Goal: Information Seeking & Learning: Learn about a topic

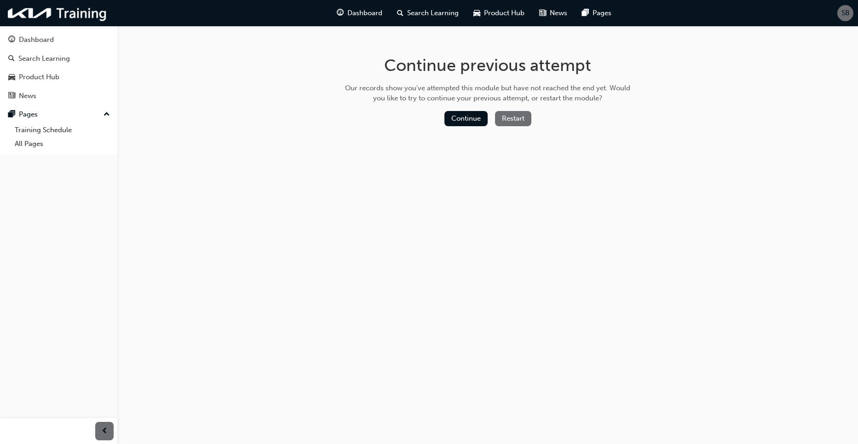
click at [508, 121] on button "Restart" at bounding box center [513, 118] width 36 height 15
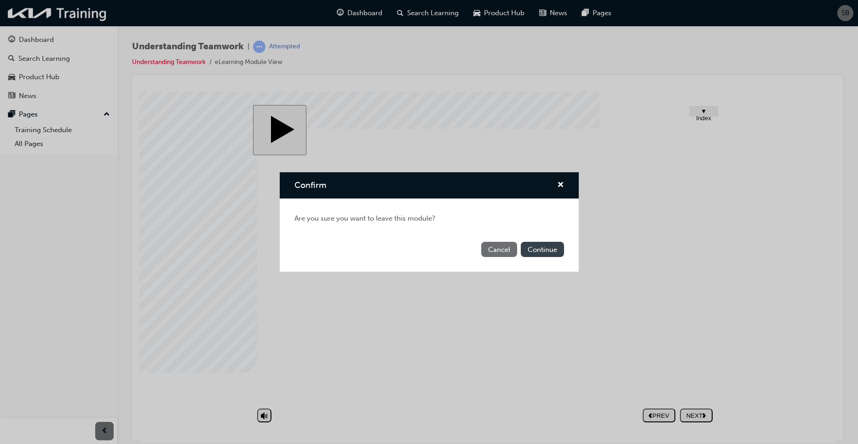
click at [555, 245] on button "Continue" at bounding box center [542, 249] width 43 height 15
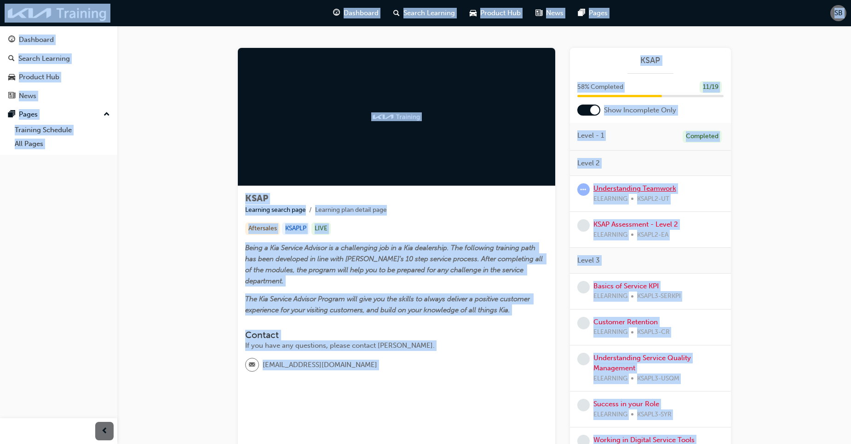
click at [640, 187] on link "Understanding Teamwork" at bounding box center [635, 188] width 83 height 8
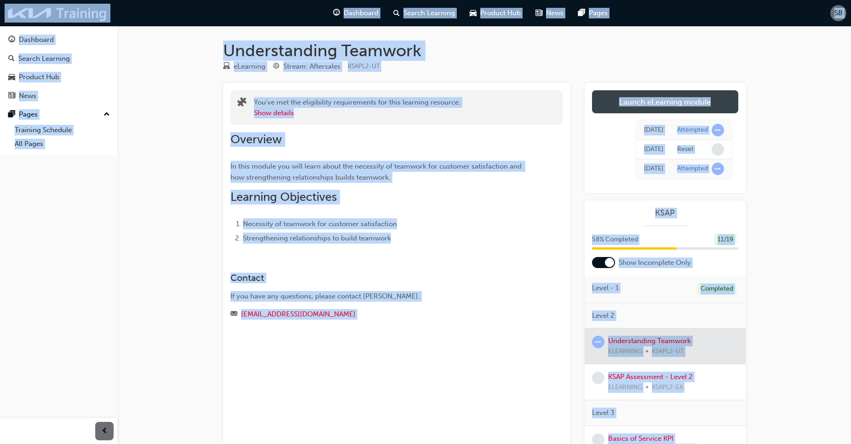
click at [699, 97] on link "Launch eLearning module" at bounding box center [665, 101] width 146 height 23
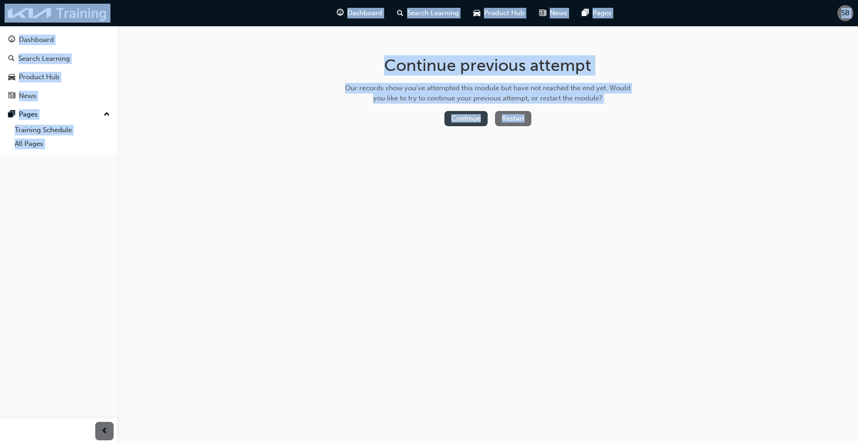
click at [466, 118] on button "Continue" at bounding box center [466, 118] width 43 height 15
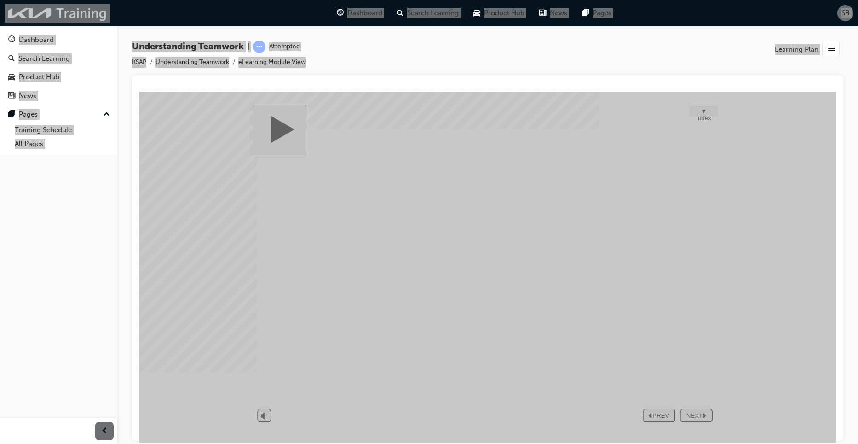
click at [699, 412] on div "NEXT" at bounding box center [696, 414] width 25 height 7
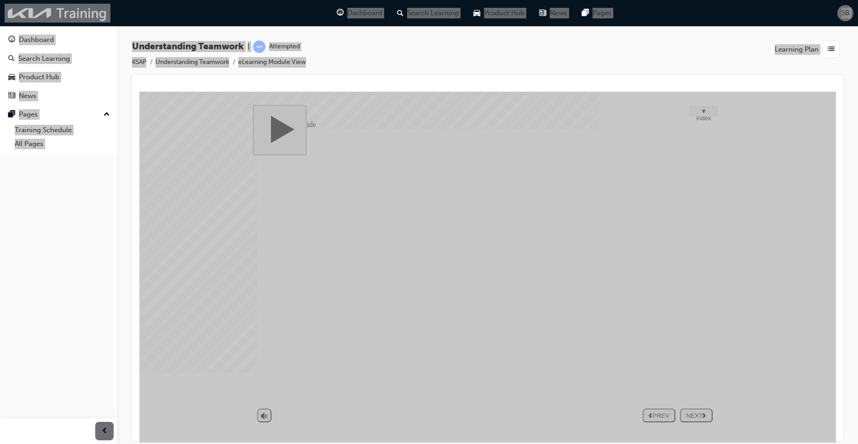
click at [696, 413] on div "NEXT" at bounding box center [696, 414] width 25 height 7
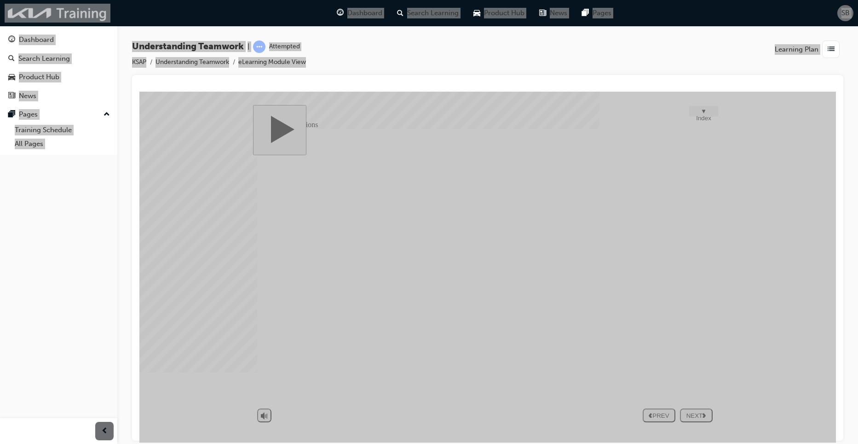
click at [693, 419] on button "NEXT" at bounding box center [696, 415] width 33 height 14
drag, startPoint x: 592, startPoint y: 248, endPoint x: 611, endPoint y: 246, distance: 19.0
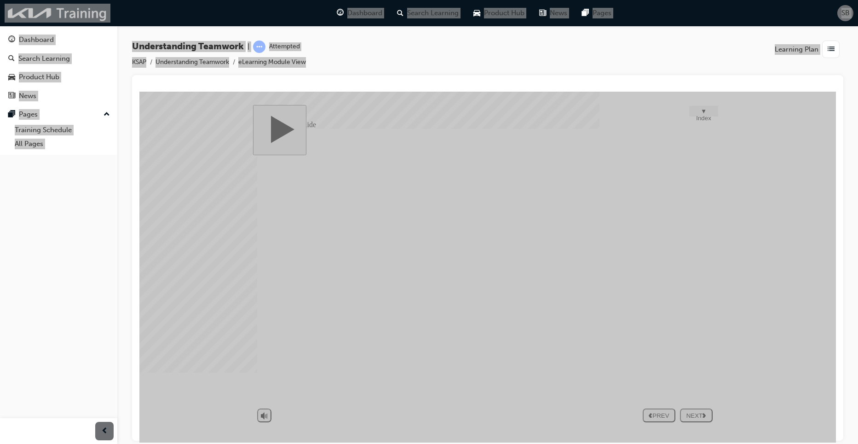
drag, startPoint x: 673, startPoint y: 281, endPoint x: 697, endPoint y: 270, distance: 26.8
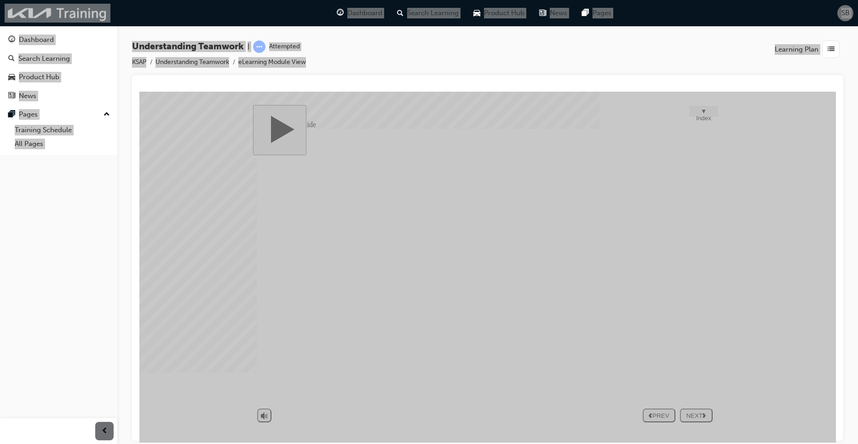
click at [700, 417] on div "NEXT" at bounding box center [696, 414] width 25 height 7
drag, startPoint x: 685, startPoint y: 284, endPoint x: 696, endPoint y: 278, distance: 11.9
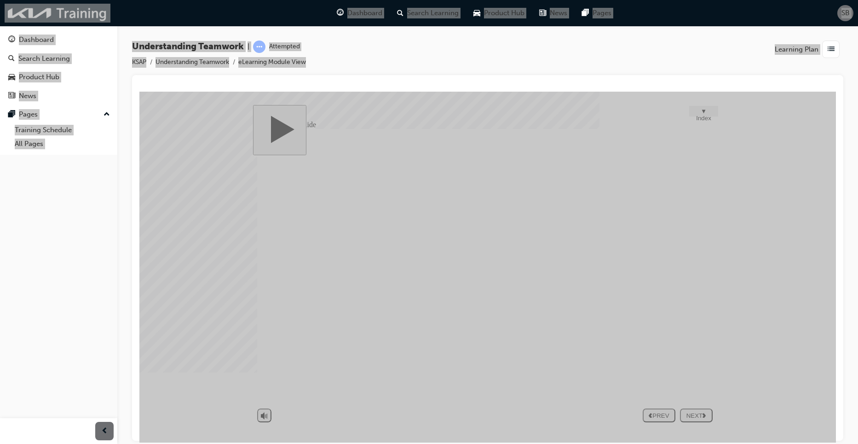
drag, startPoint x: 683, startPoint y: 410, endPoint x: 692, endPoint y: 405, distance: 10.5
click at [687, 410] on button "NEXT" at bounding box center [696, 415] width 33 height 14
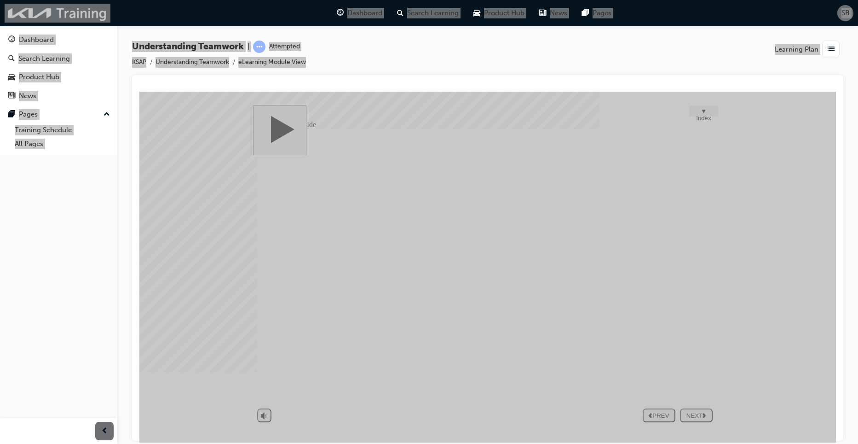
click at [690, 413] on div "NEXT" at bounding box center [696, 414] width 25 height 7
type textarea "M"
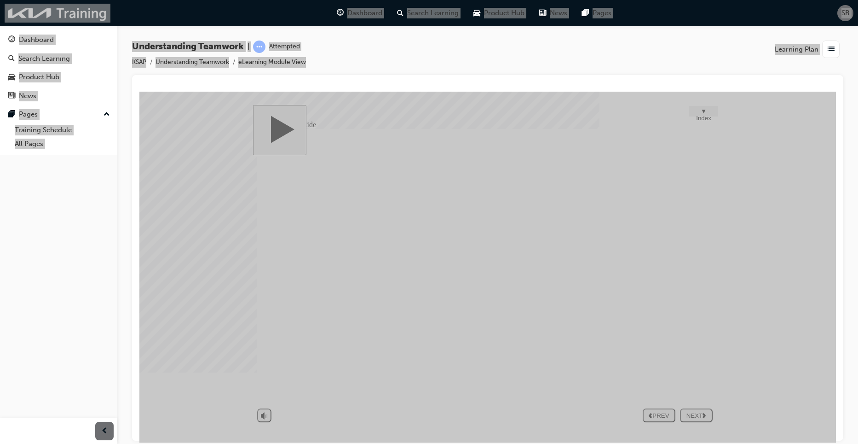
type textarea "M"
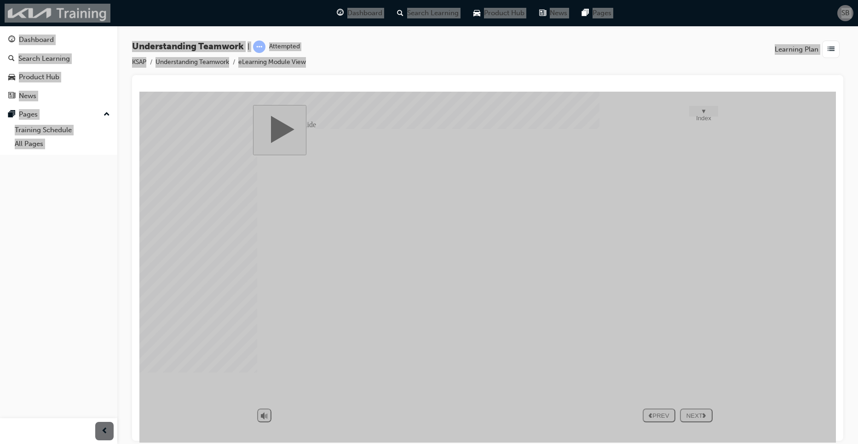
type textarea "P"
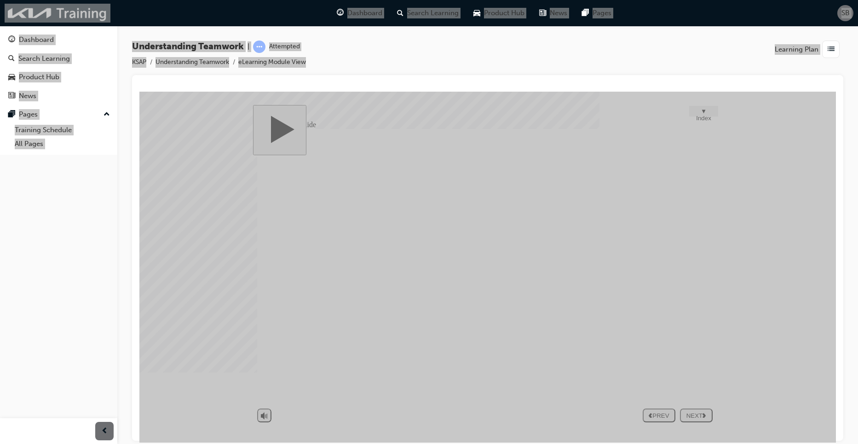
click at [694, 415] on div "NEXT" at bounding box center [696, 414] width 25 height 7
click at [185, 137] on div at bounding box center [162, 114] width 46 height 46
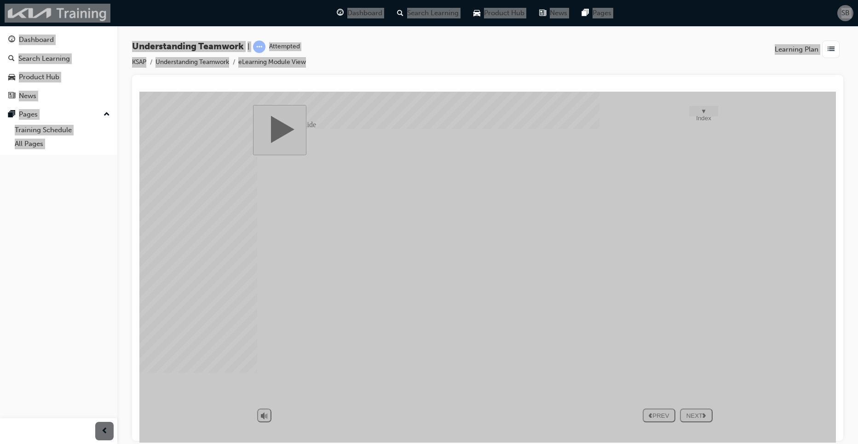
click at [185, 137] on div at bounding box center [162, 114] width 46 height 46
click at [185, 113] on div at bounding box center [162, 114] width 46 height 46
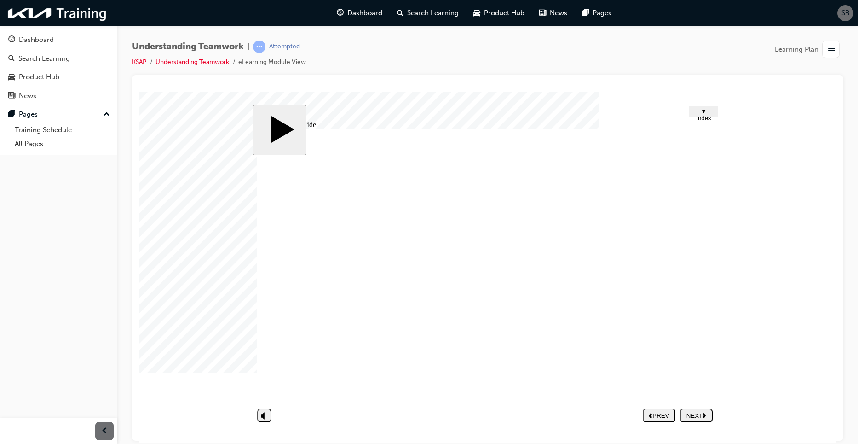
click at [708, 88] on div at bounding box center [487, 86] width 697 height 9
click at [715, 72] on div "Understanding Teamwork | Attempted KSAP Understanding Teamwork eLearning Module…" at bounding box center [488, 58] width 712 height 35
click at [837, 49] on div "button" at bounding box center [831, 49] width 17 height 17
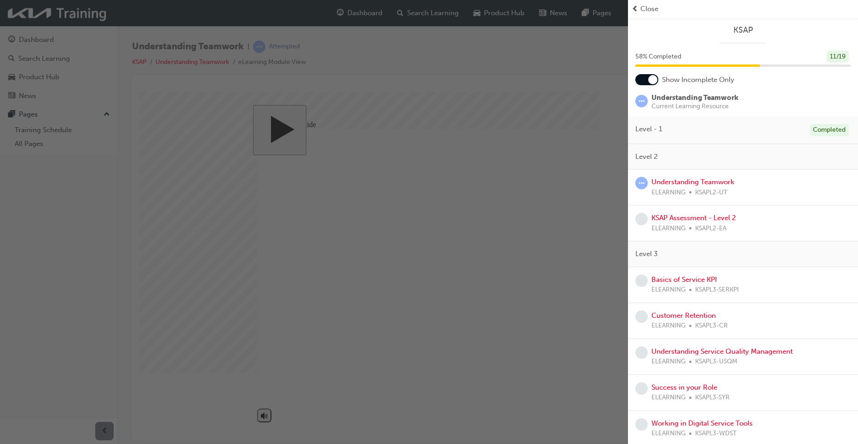
click at [608, 65] on div "button" at bounding box center [314, 222] width 628 height 444
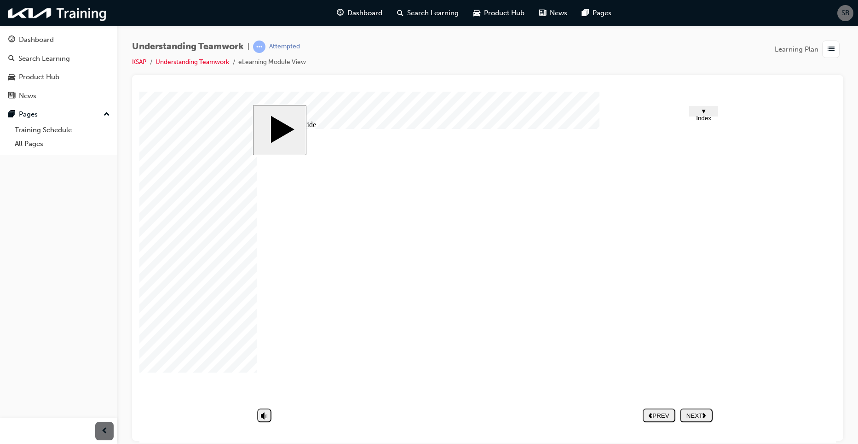
drag, startPoint x: 693, startPoint y: 423, endPoint x: 681, endPoint y: 416, distance: 13.4
click at [185, 137] on div at bounding box center [162, 114] width 46 height 46
click at [62, 36] on div "Dashboard" at bounding box center [58, 40] width 101 height 12
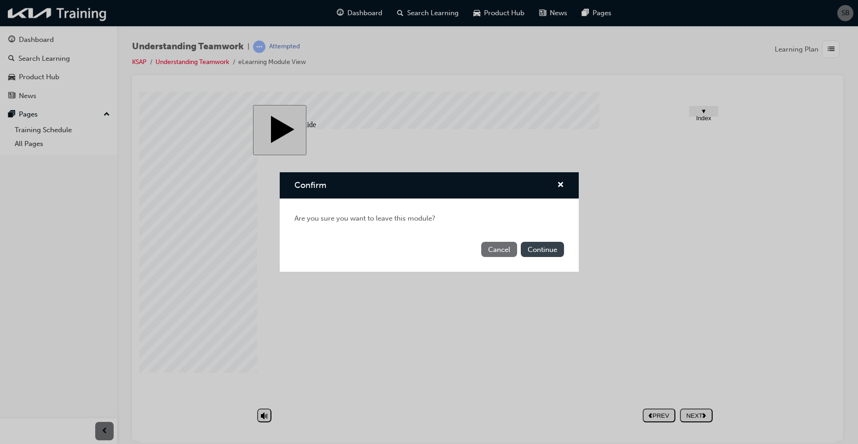
click at [536, 252] on button "Continue" at bounding box center [542, 249] width 43 height 15
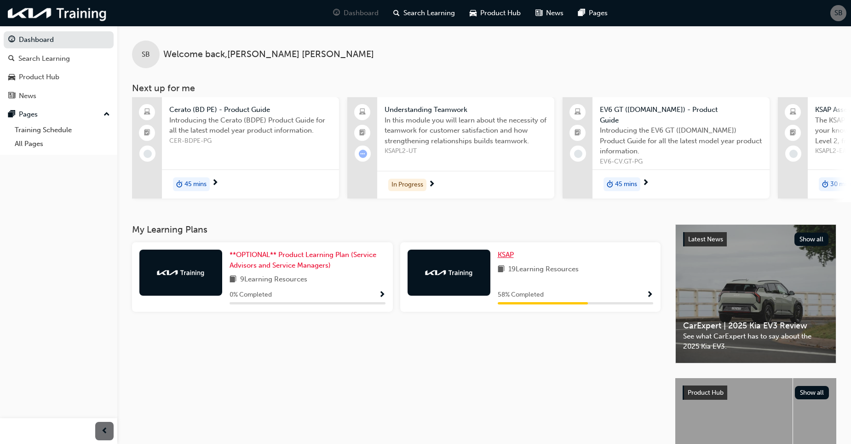
click at [506, 250] on span "KSAP" at bounding box center [506, 254] width 16 height 8
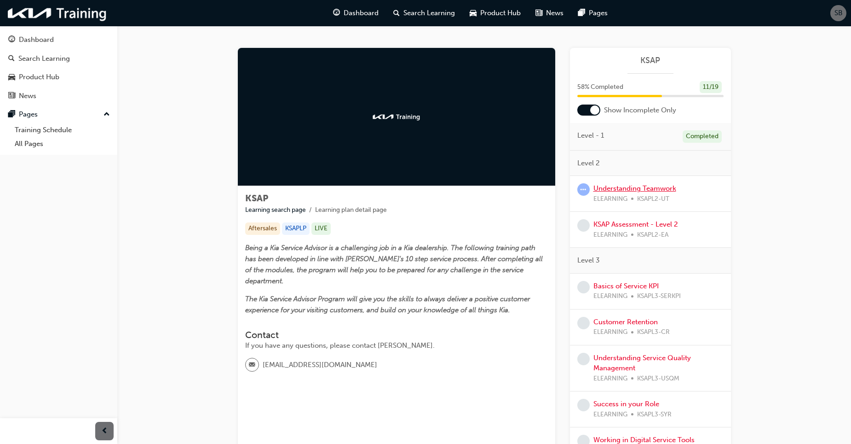
click at [629, 186] on link "Understanding Teamwork" at bounding box center [635, 188] width 83 height 8
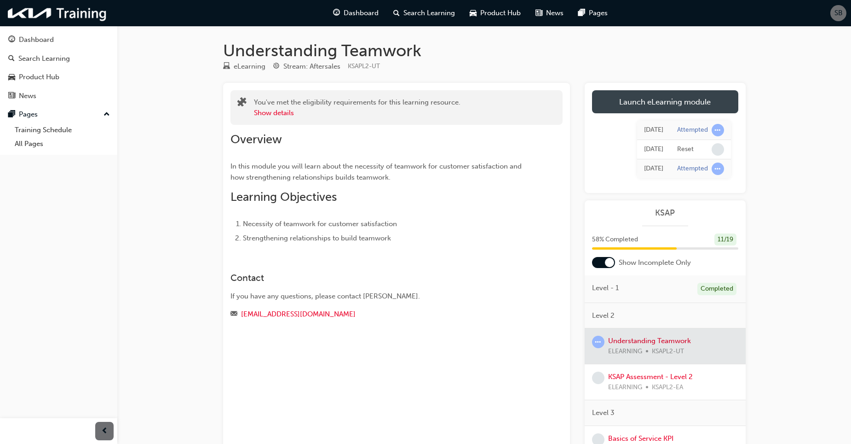
click at [683, 96] on link "Launch eLearning module" at bounding box center [665, 101] width 146 height 23
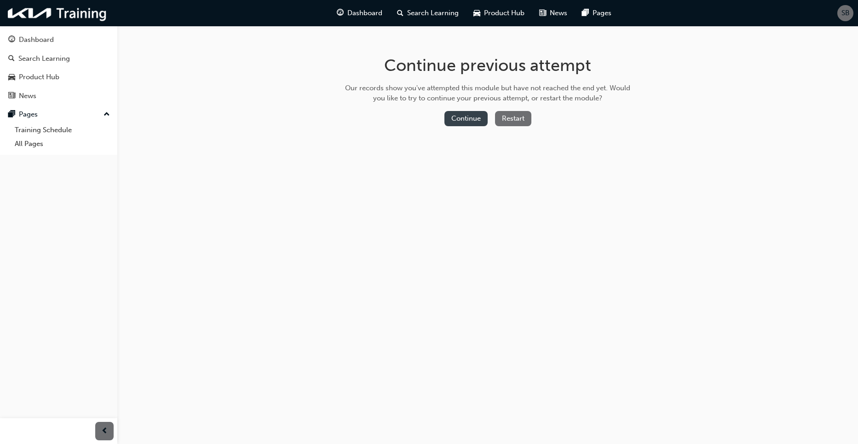
click at [472, 115] on button "Continue" at bounding box center [466, 118] width 43 height 15
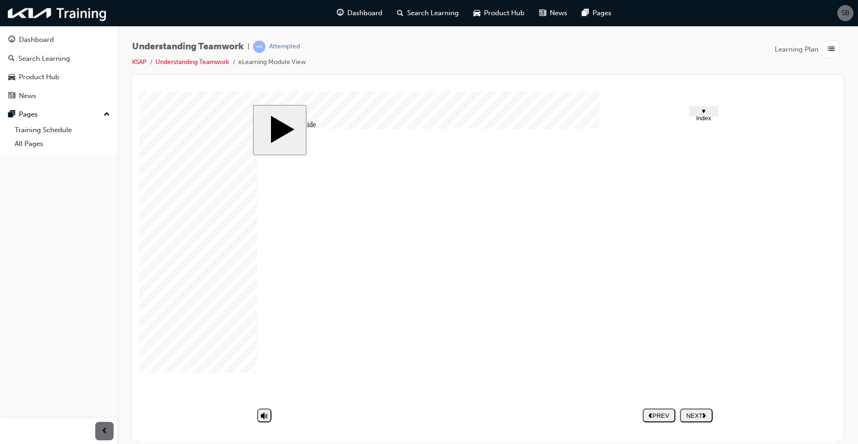
type textarea "MK"
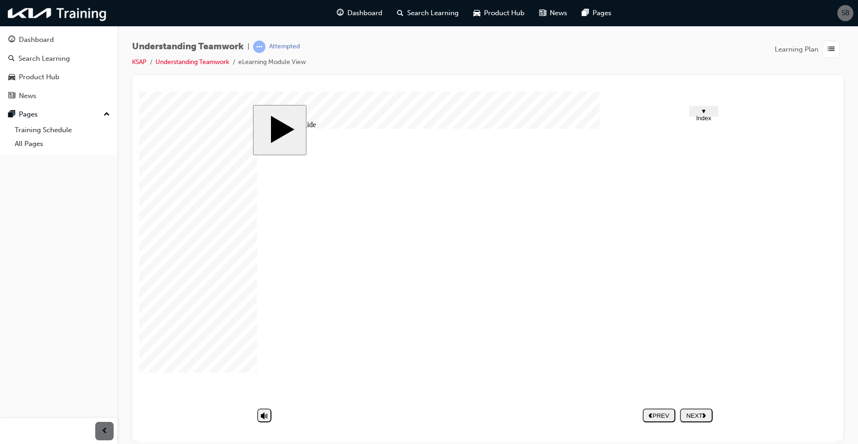
type textarea "MKJ"
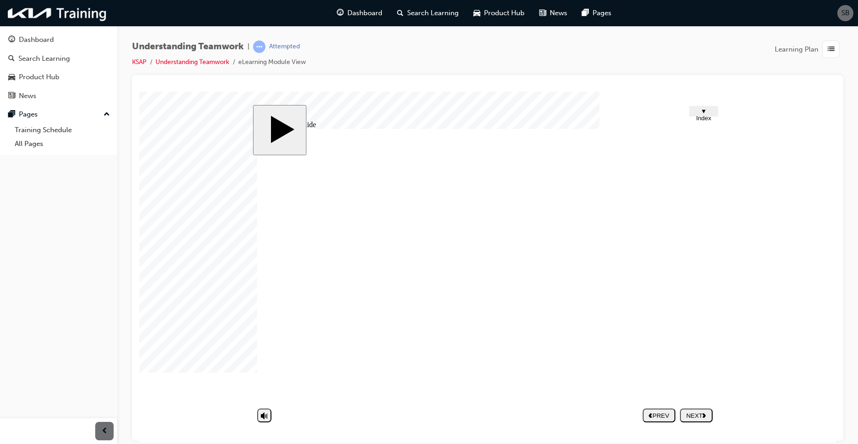
type textarea "PJ"
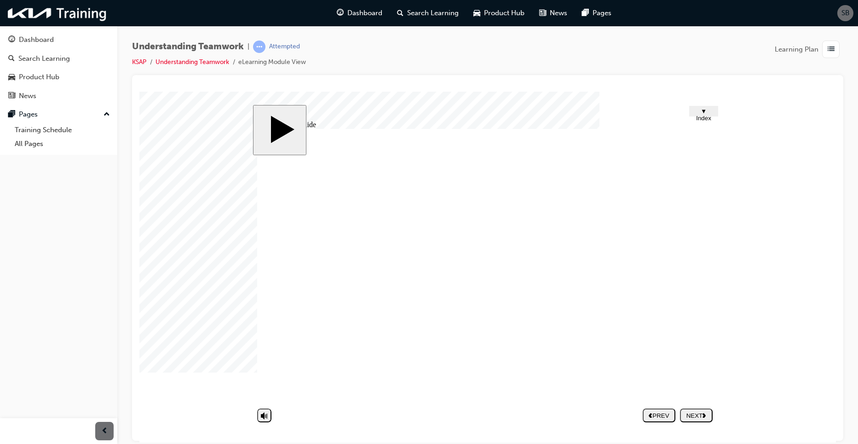
click at [690, 419] on button "NEXT" at bounding box center [696, 415] width 33 height 14
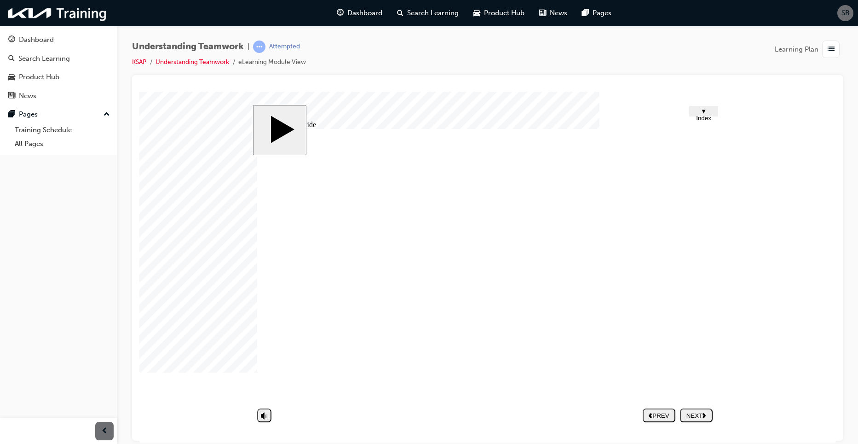
click at [701, 416] on div "NEXT" at bounding box center [696, 414] width 25 height 7
click at [48, 43] on div "Dashboard" at bounding box center [36, 40] width 35 height 11
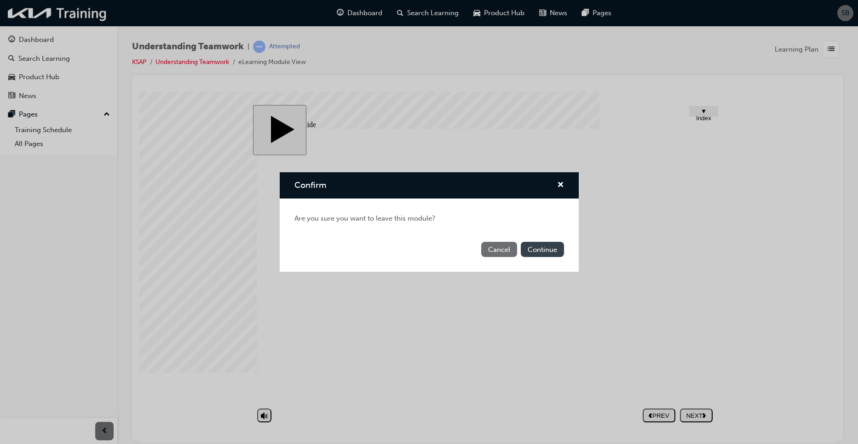
click at [544, 247] on button "Continue" at bounding box center [542, 249] width 43 height 15
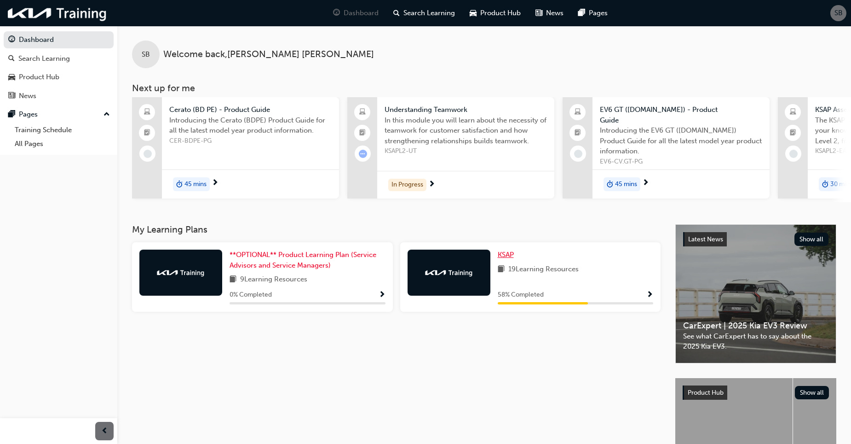
click at [507, 252] on span "KSAP" at bounding box center [506, 254] width 16 height 8
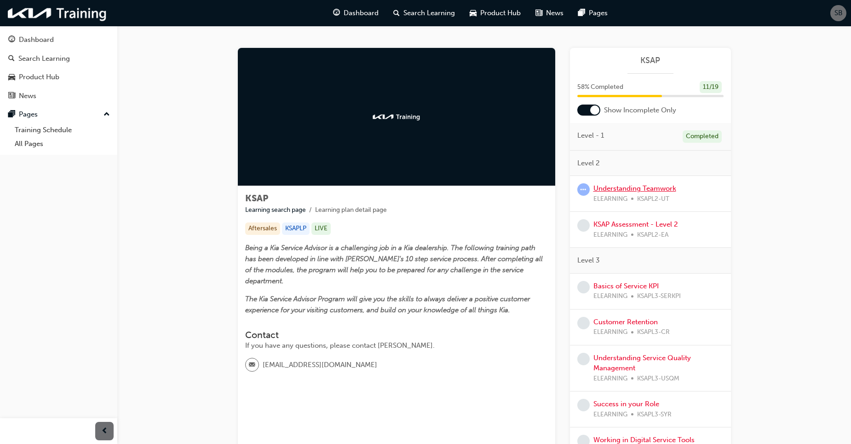
click at [624, 191] on link "Understanding Teamwork" at bounding box center [635, 188] width 83 height 8
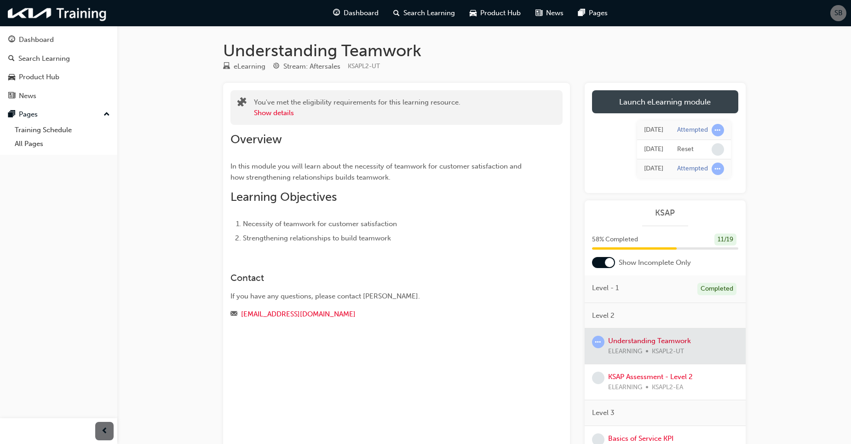
click at [676, 106] on link "Launch eLearning module" at bounding box center [665, 101] width 146 height 23
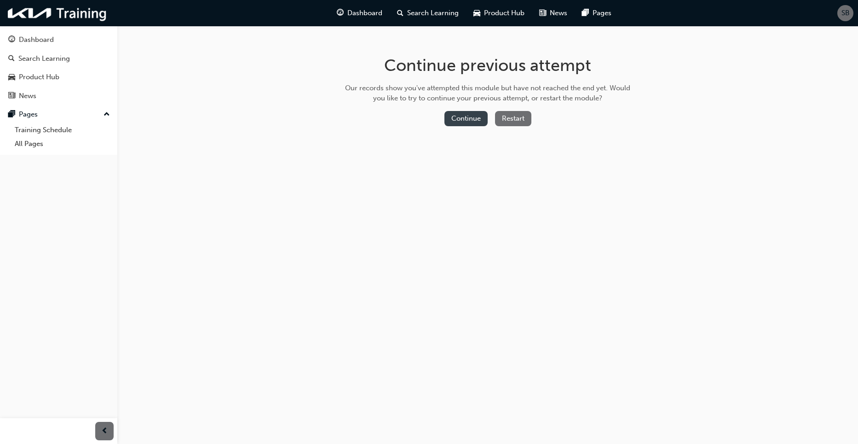
click at [466, 116] on button "Continue" at bounding box center [466, 118] width 43 height 15
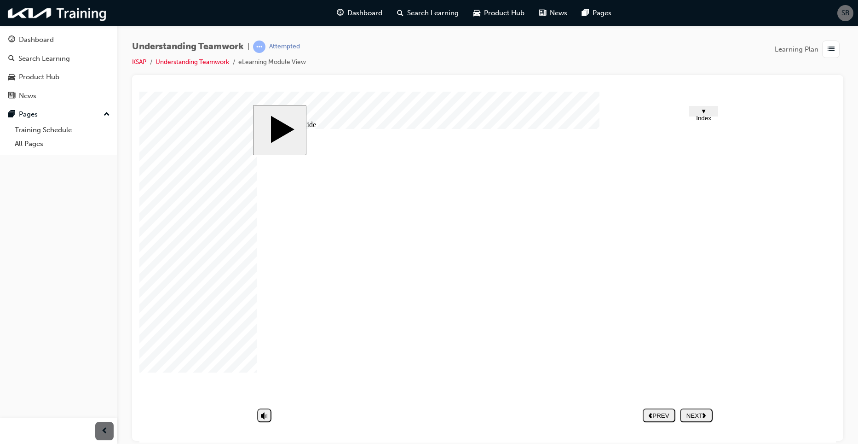
click at [699, 414] on div "NEXT" at bounding box center [696, 414] width 25 height 7
